Goal: Transaction & Acquisition: Book appointment/travel/reservation

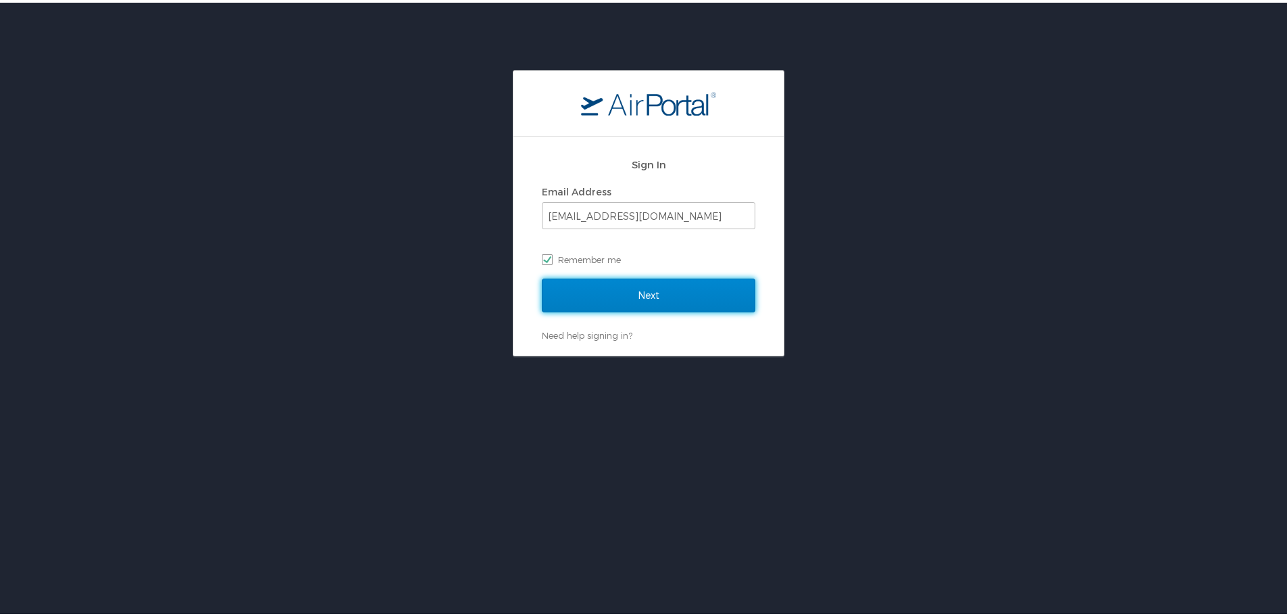
click at [582, 301] on input "Next" at bounding box center [649, 293] width 214 height 34
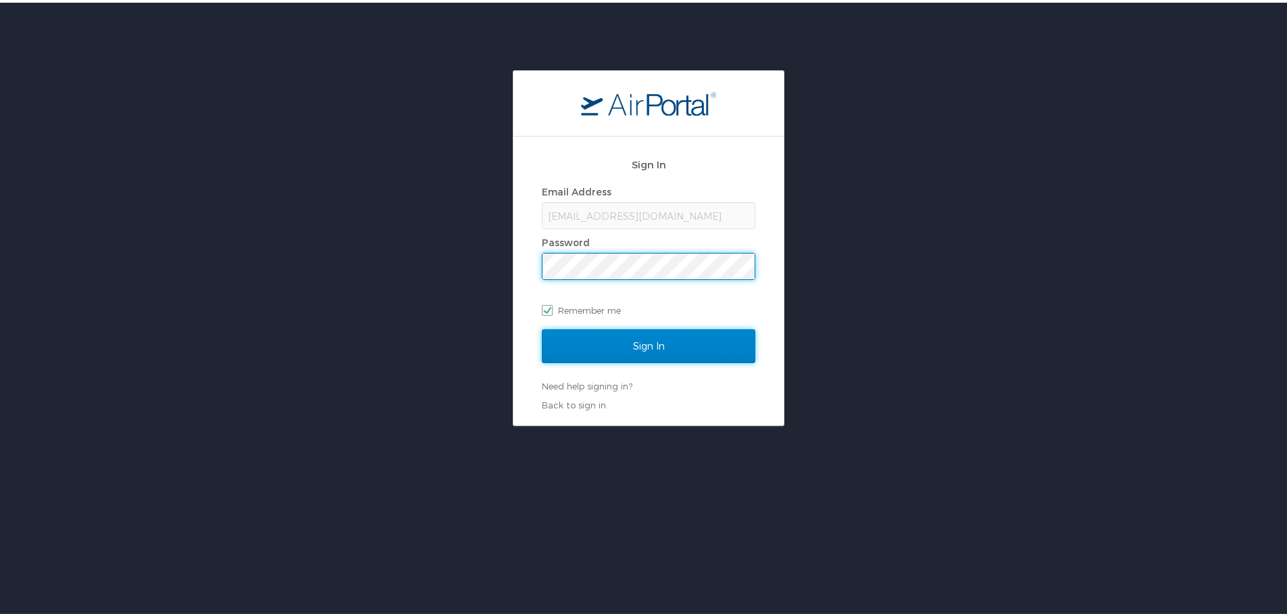
click at [560, 341] on input "Sign In" at bounding box center [649, 343] width 214 height 34
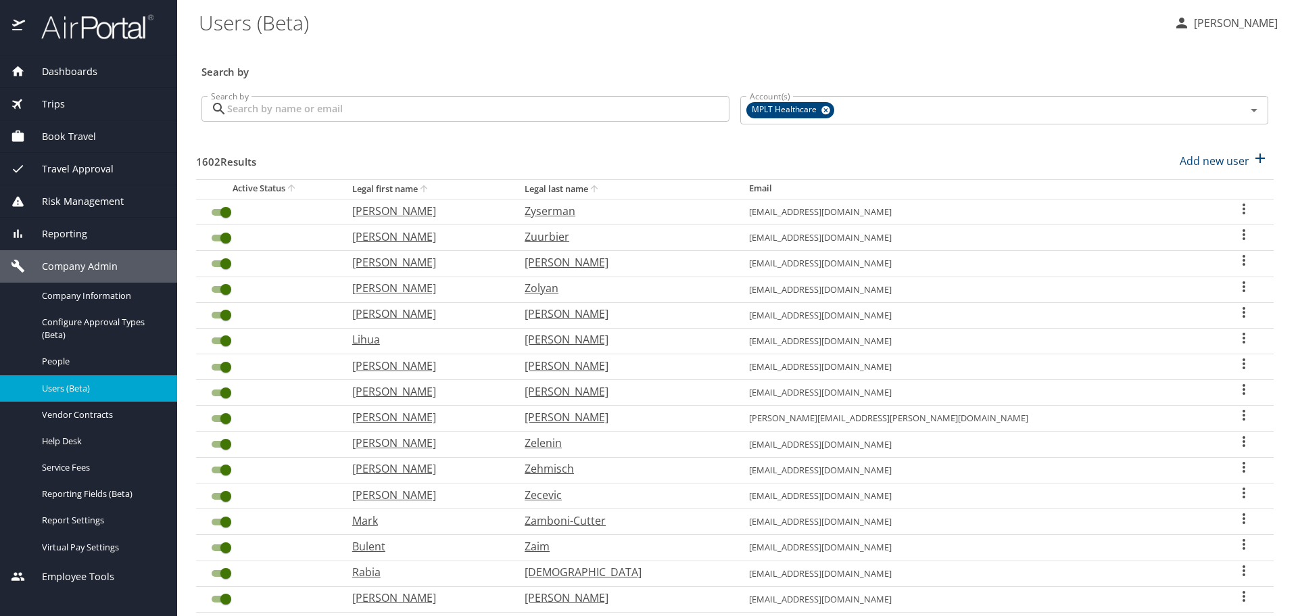
click at [67, 132] on span "Book Travel" at bounding box center [60, 136] width 71 height 15
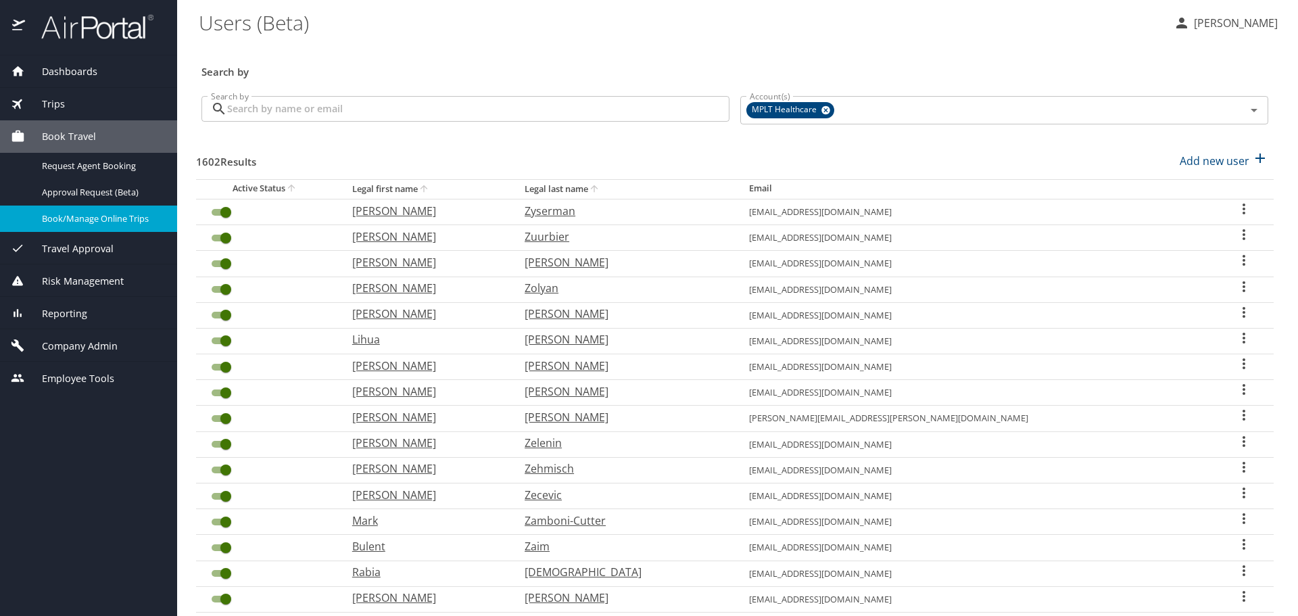
click at [79, 225] on span "Book/Manage Online Trips" at bounding box center [101, 218] width 119 height 13
